Goal: Task Accomplishment & Management: Manage account settings

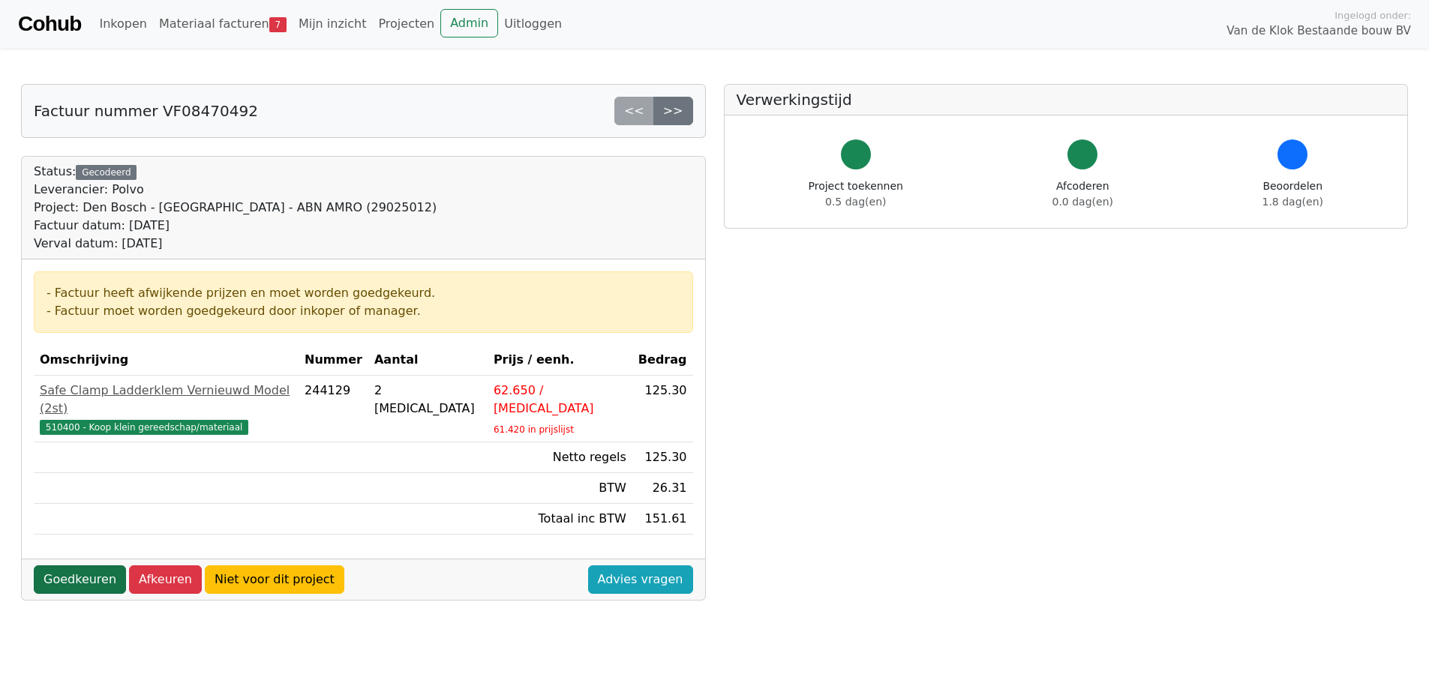
click at [89, 566] on link "Goedkeuren" at bounding box center [80, 580] width 92 height 29
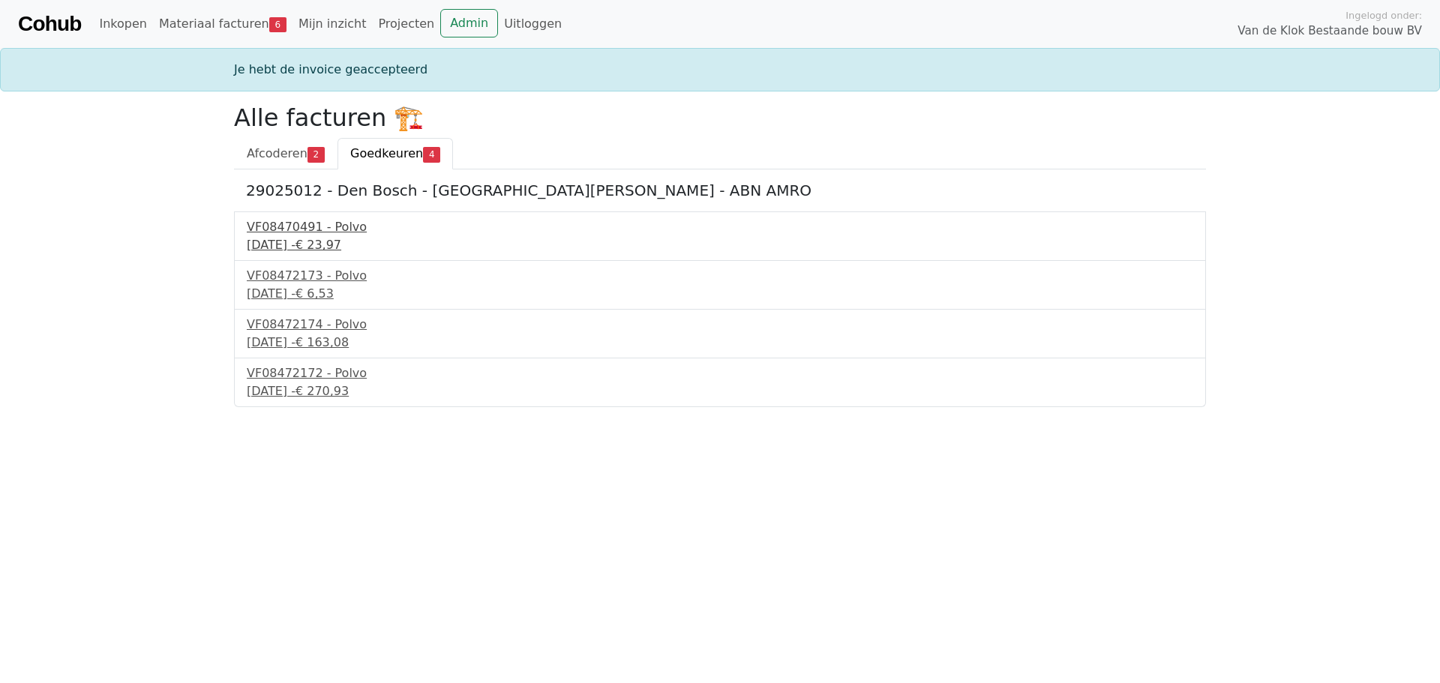
click at [297, 224] on div "VF08470491 - Polvo" at bounding box center [720, 227] width 947 height 18
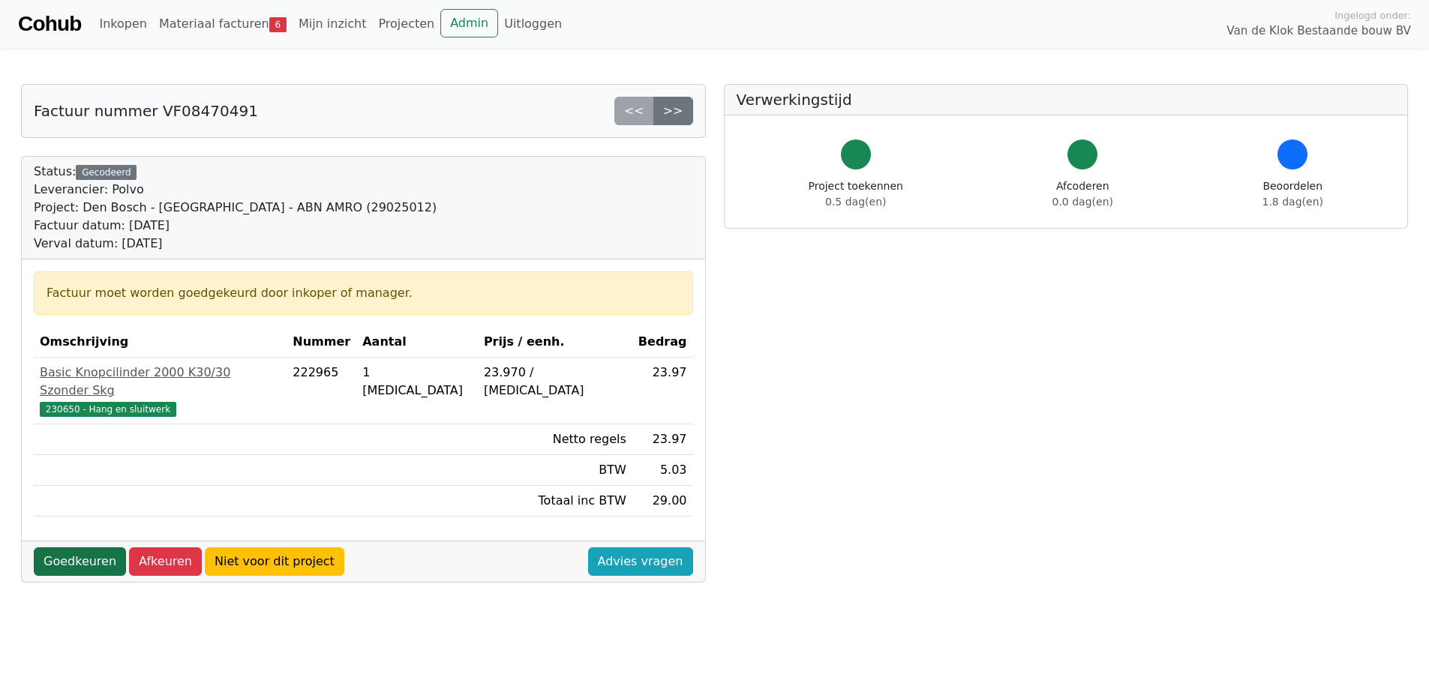
click at [72, 549] on link "Goedkeuren" at bounding box center [80, 562] width 92 height 29
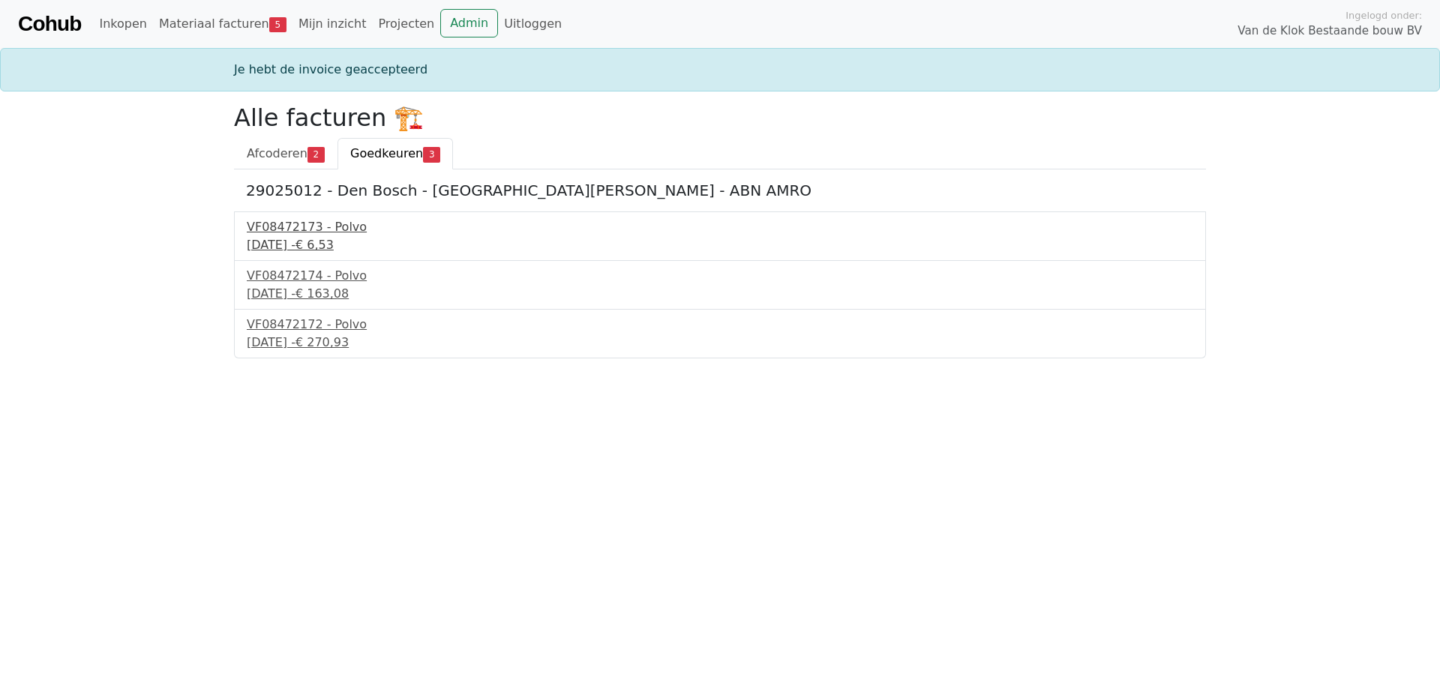
click at [271, 247] on div "4 september 2025 - € 6,53" at bounding box center [720, 245] width 947 height 18
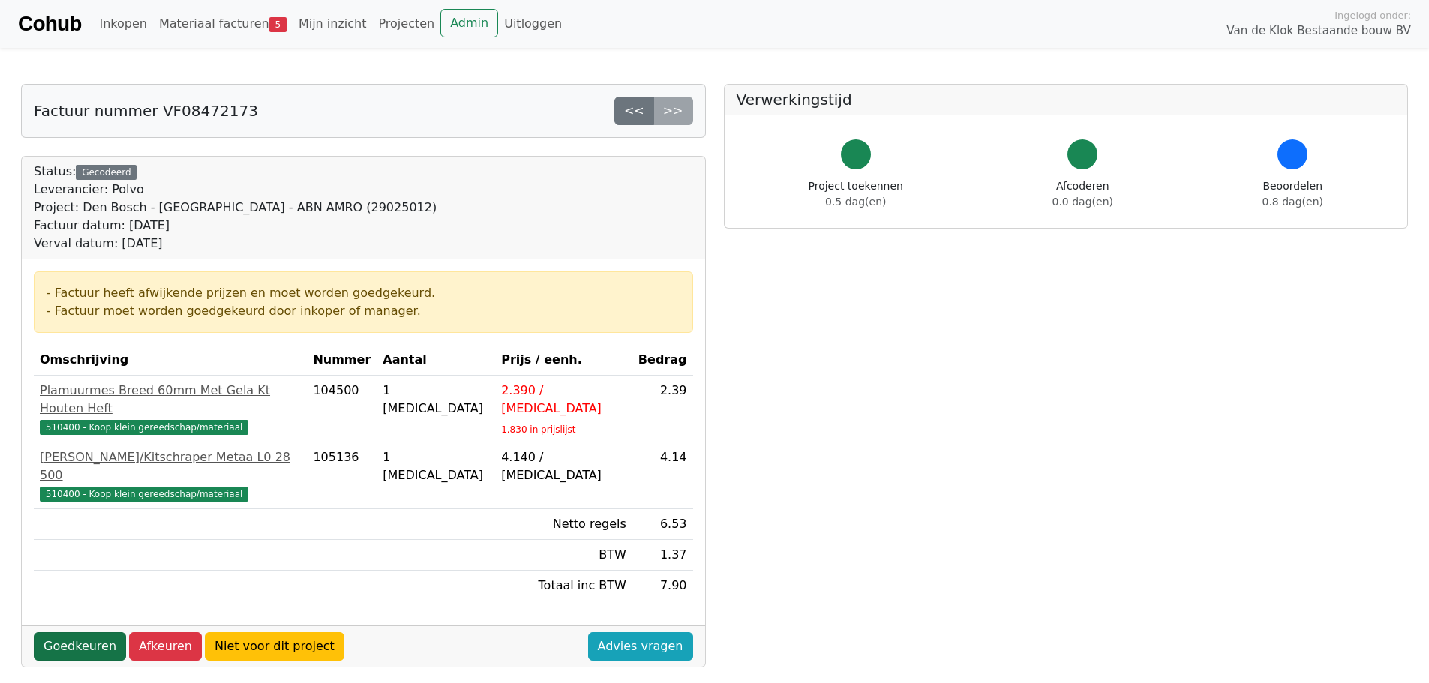
click at [64, 632] on link "Goedkeuren" at bounding box center [80, 646] width 92 height 29
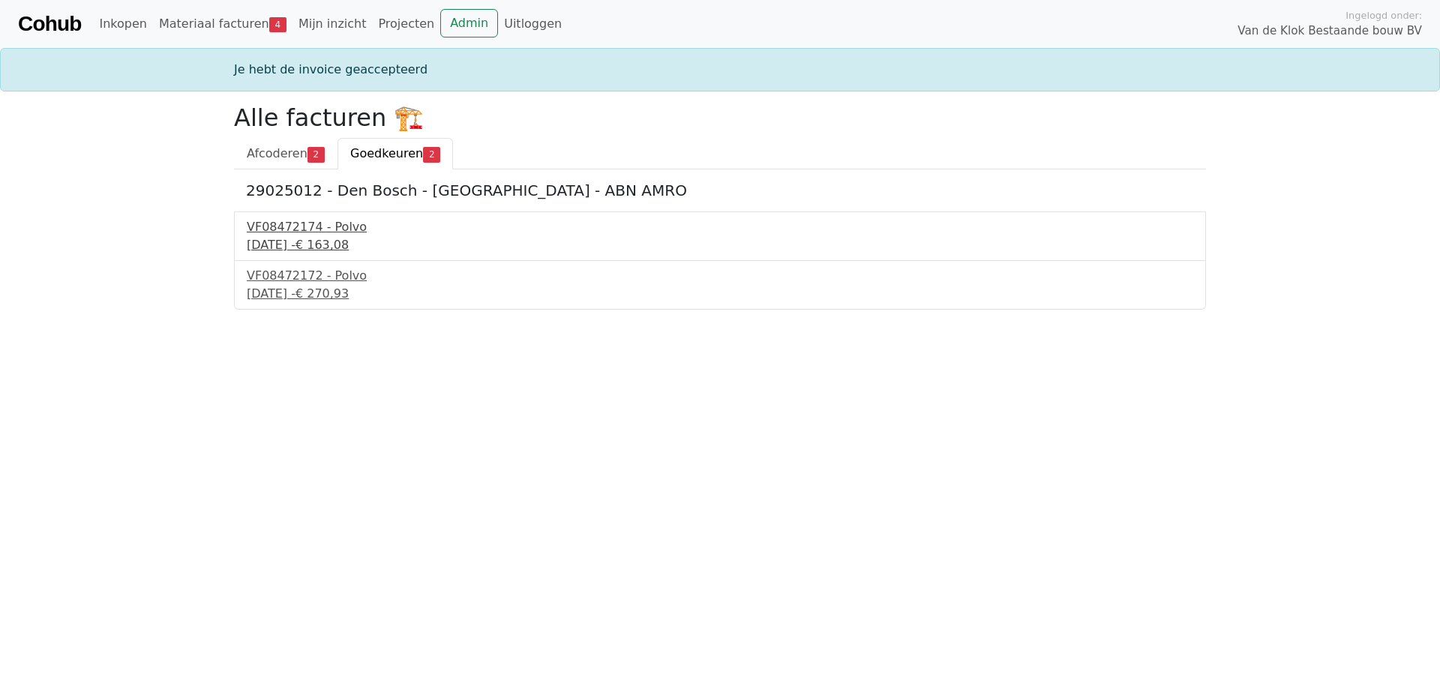
click at [280, 239] on div "4 september 2025 - € 163,08" at bounding box center [720, 245] width 947 height 18
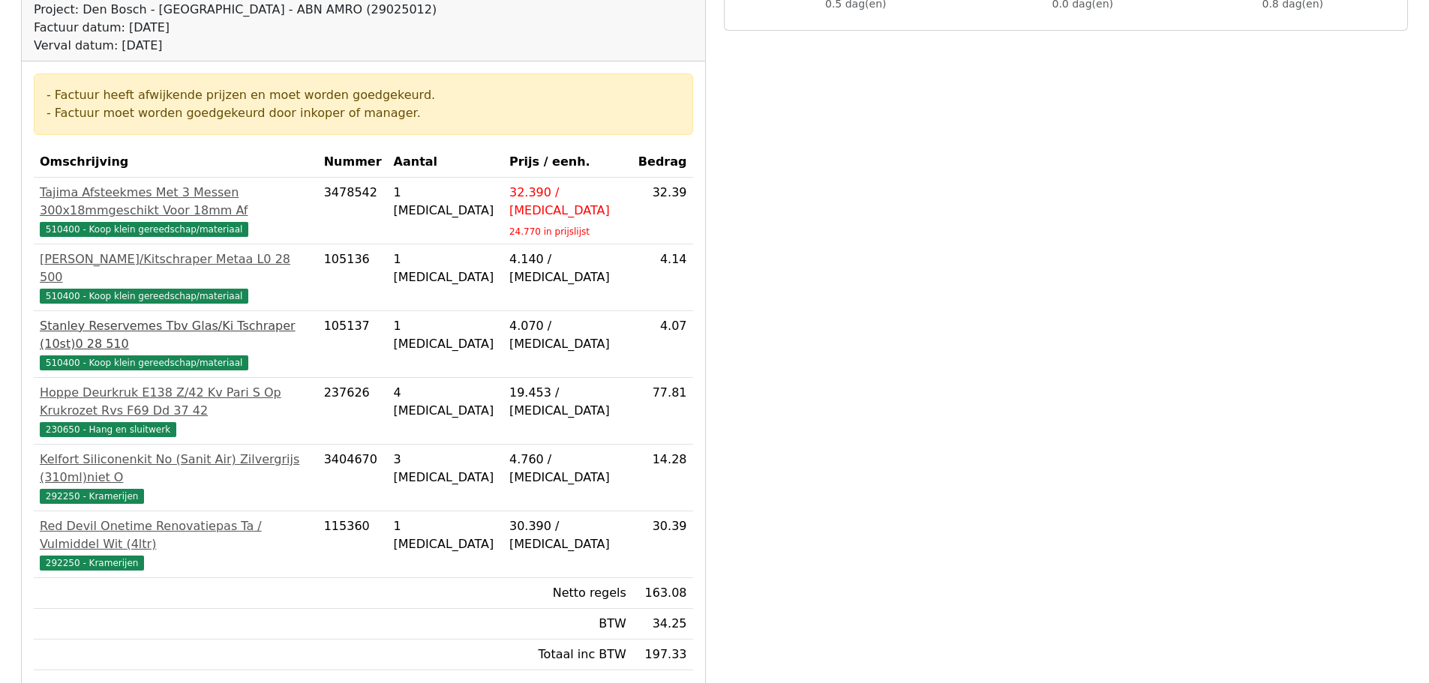
scroll to position [225, 0]
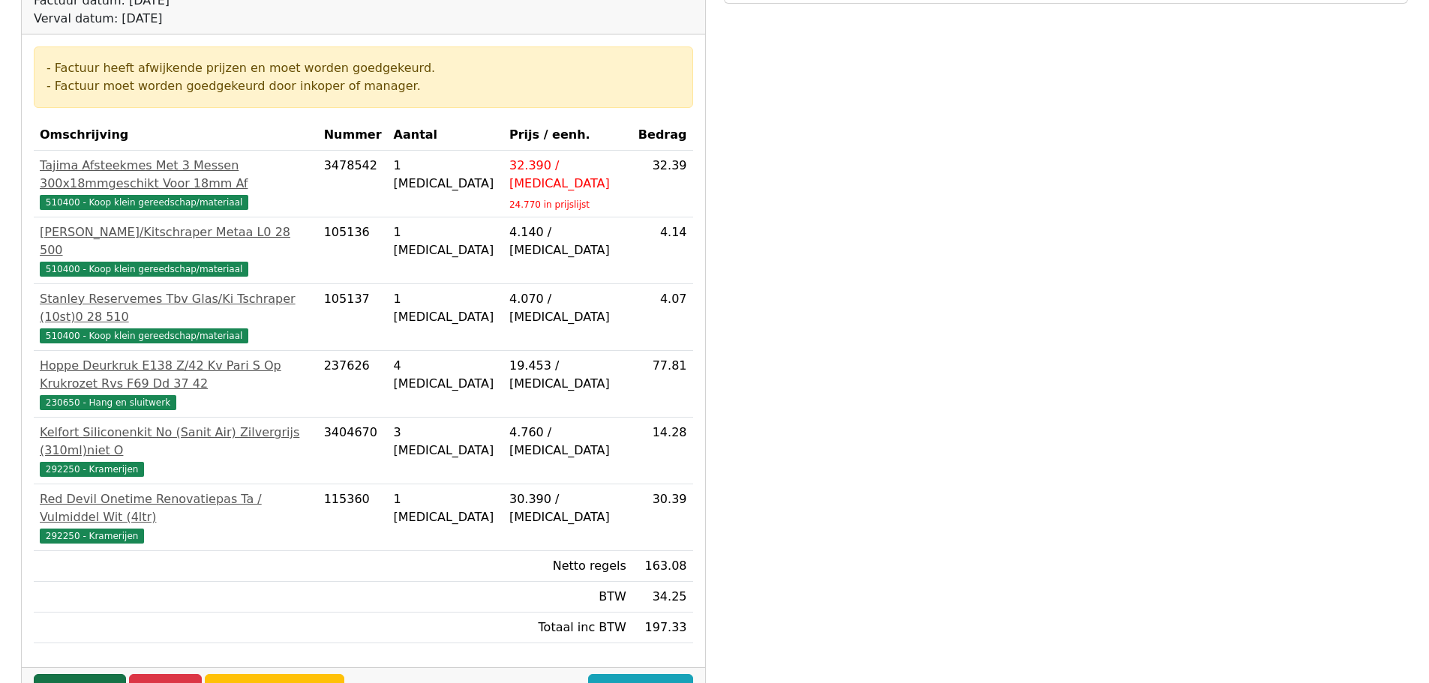
click at [78, 674] on link "Goedkeuren" at bounding box center [80, 688] width 92 height 29
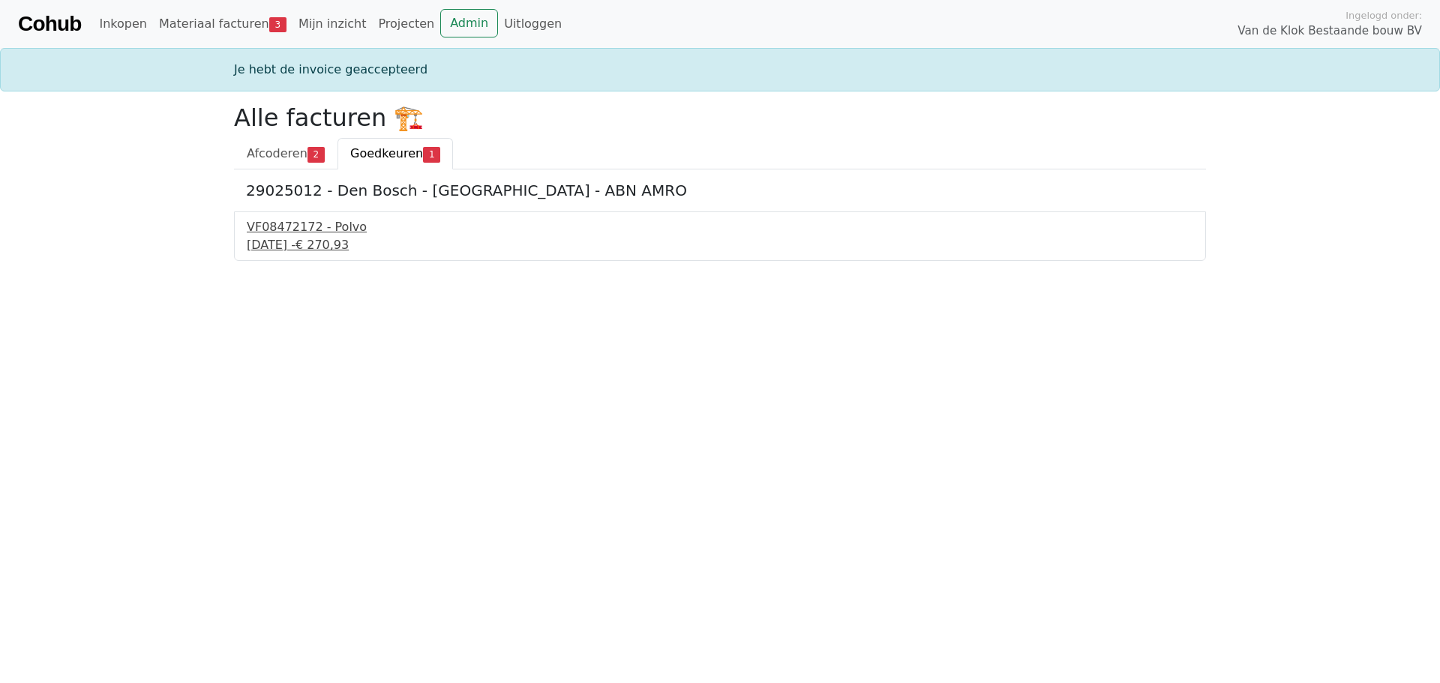
click at [297, 233] on div "VF08472172 - Polvo" at bounding box center [720, 227] width 947 height 18
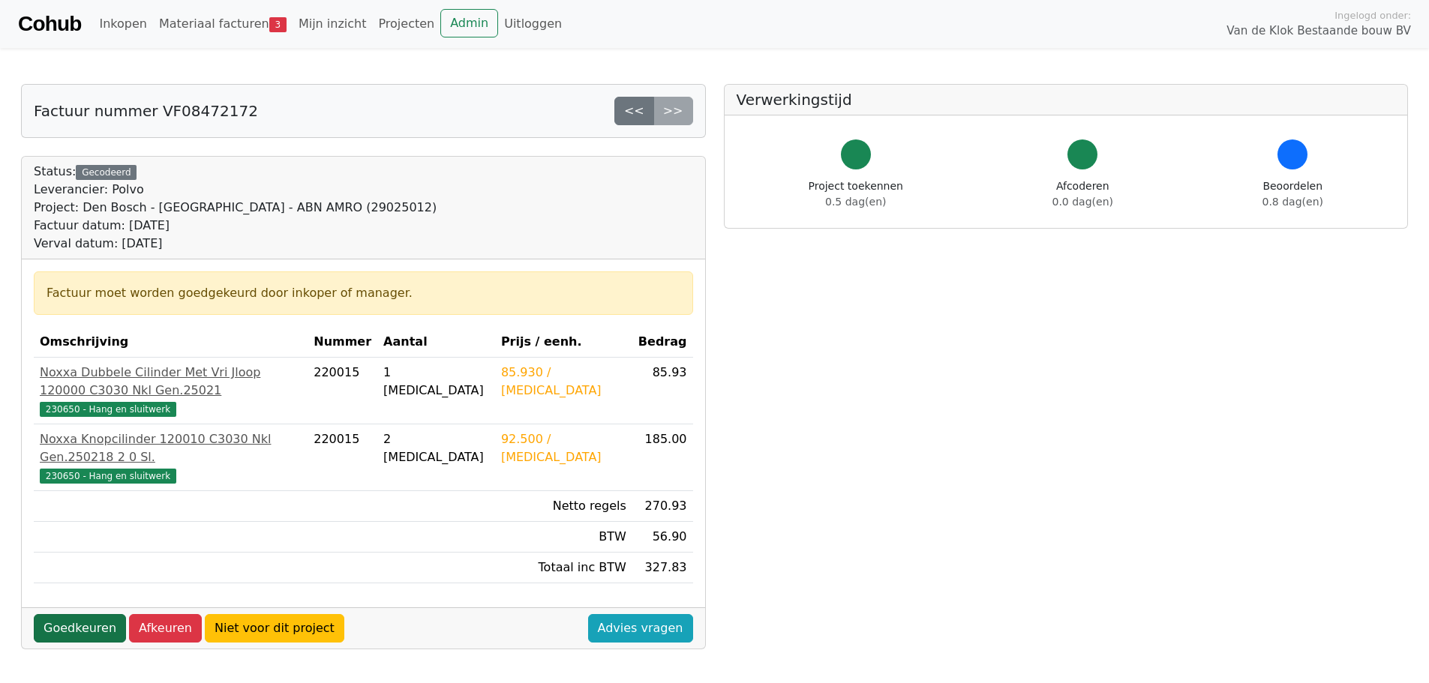
click at [87, 614] on link "Goedkeuren" at bounding box center [80, 628] width 92 height 29
